Goal: Navigation & Orientation: Understand site structure

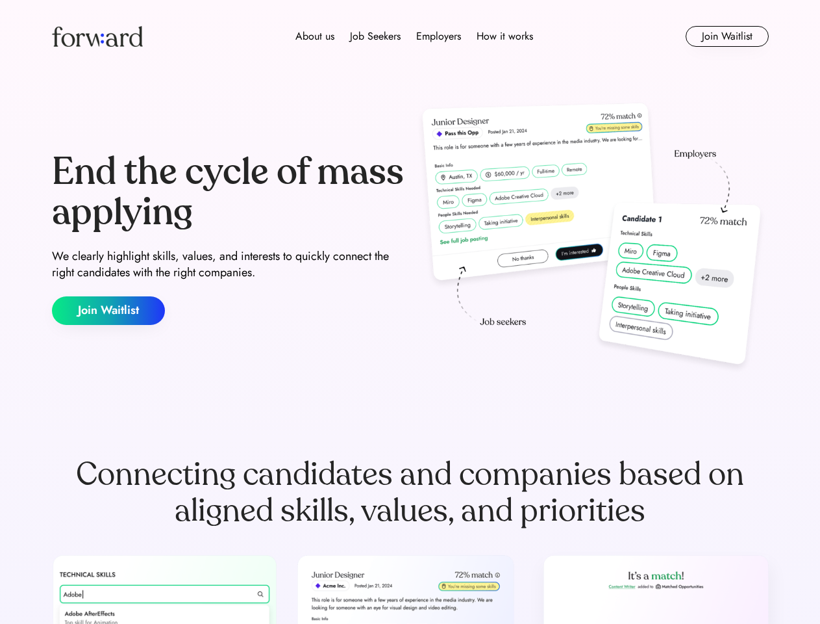
click at [410, 312] on div "End the cycle of mass applying We clearly highlight skills, values, and interes…" at bounding box center [410, 238] width 717 height 279
click at [410, 36] on div "About us Job Seekers Employers How it works" at bounding box center [414, 37] width 512 height 16
click at [97, 36] on img at bounding box center [97, 36] width 91 height 21
click at [414, 36] on div "About us Job Seekers Employers How it works" at bounding box center [414, 37] width 512 height 16
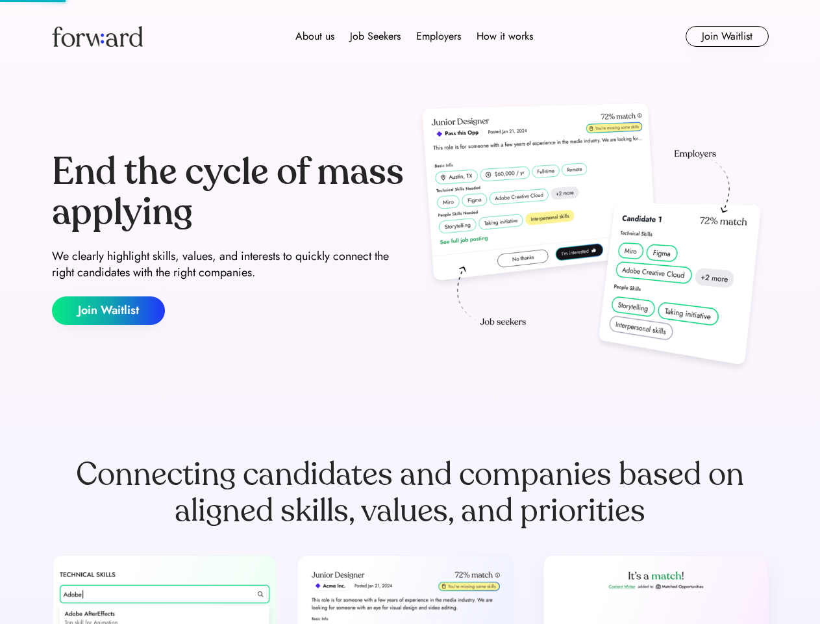
click at [315, 36] on div "About us" at bounding box center [315, 37] width 39 height 16
click at [375, 36] on div "Job Seekers" at bounding box center [375, 37] width 51 height 16
click at [438, 36] on div "Employers" at bounding box center [438, 37] width 45 height 16
click at [504, 36] on div "How it works" at bounding box center [505, 37] width 57 height 16
click at [727, 36] on button "Join Waitlist" at bounding box center [727, 36] width 83 height 21
